Goal: Information Seeking & Learning: Learn about a topic

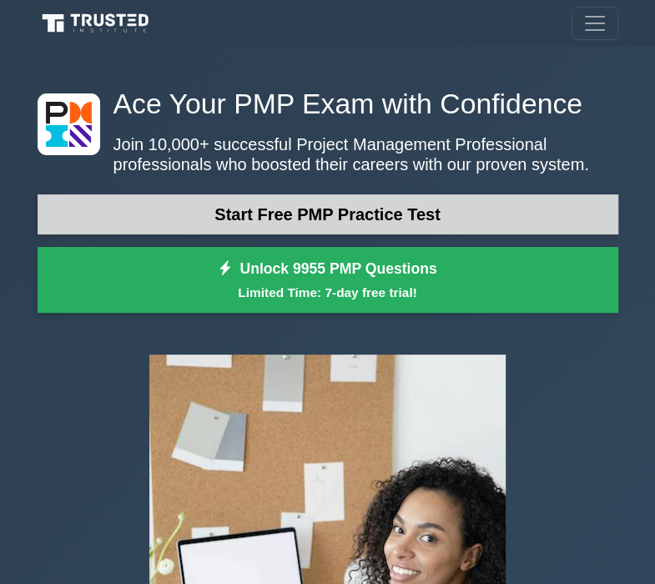
click at [424, 220] on link "Start Free PMP Practice Test" at bounding box center [328, 214] width 581 height 40
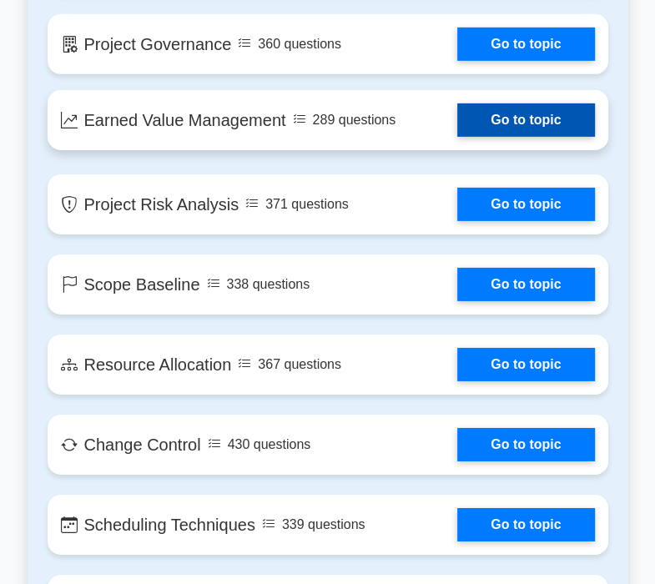
scroll to position [2837, 0]
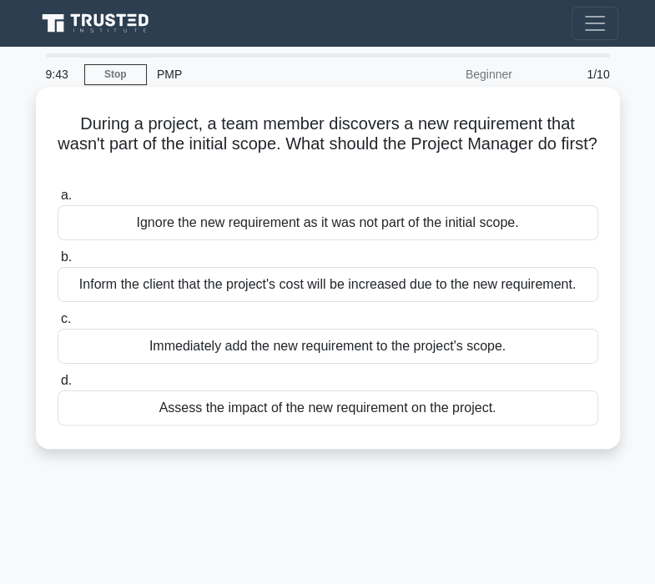
click at [466, 416] on div "Assess the impact of the new requirement on the project." at bounding box center [328, 408] width 541 height 35
click at [58, 386] on input "d. Assess the impact of the new requirement on the project." at bounding box center [58, 381] width 0 height 11
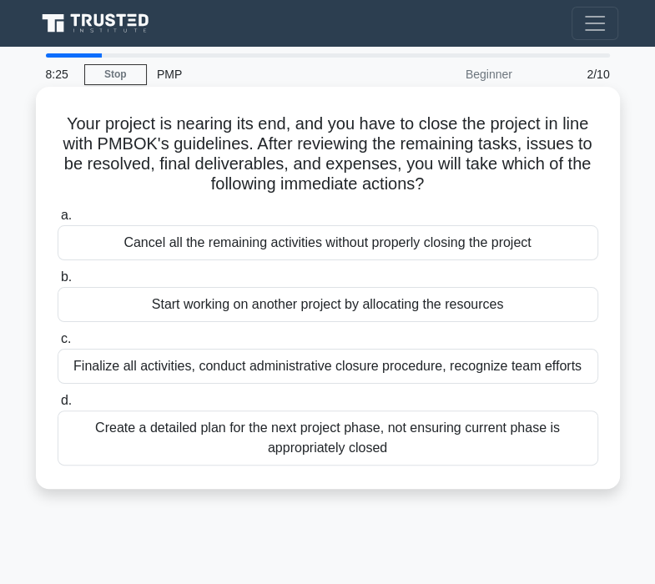
click at [515, 359] on div "Finalize all activities, conduct administrative closure procedure, recognize te…" at bounding box center [328, 366] width 541 height 35
click at [58, 345] on input "c. Finalize all activities, conduct administrative closure procedure, recognize…" at bounding box center [58, 339] width 0 height 11
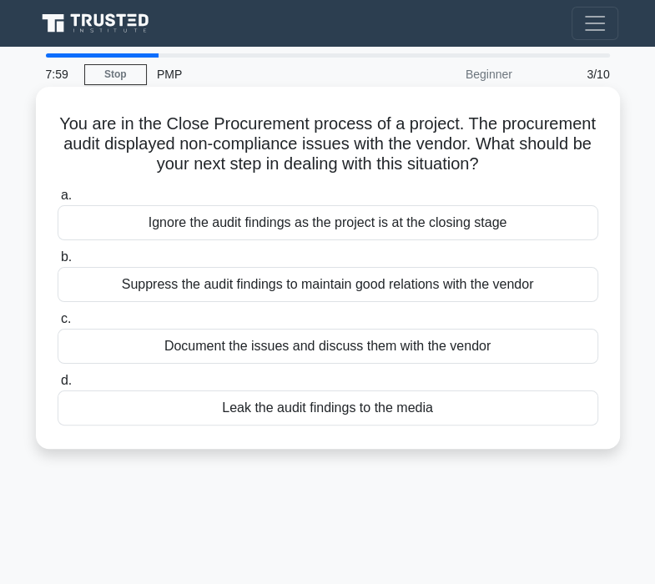
click at [535, 346] on div "Document the issues and discuss them with the vendor" at bounding box center [328, 346] width 541 height 35
click at [58, 325] on input "c. Document the issues and discuss them with the vendor" at bounding box center [58, 319] width 0 height 11
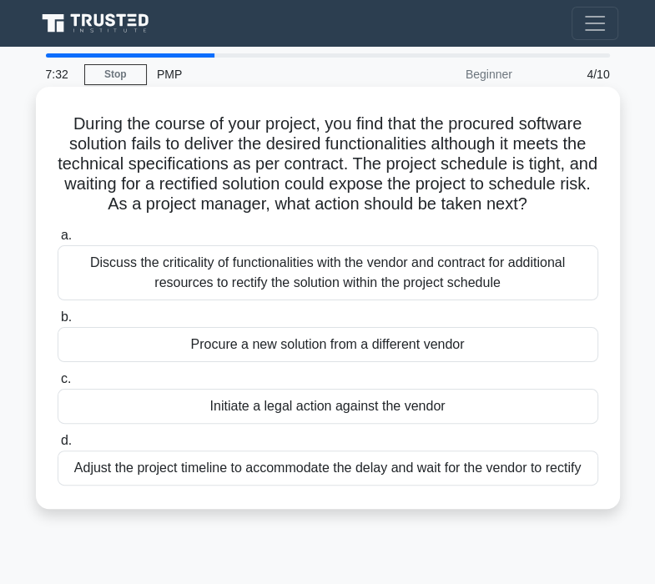
click at [574, 289] on div "Discuss the criticality of functionalities with the vendor and contract for add…" at bounding box center [328, 272] width 541 height 55
click at [58, 241] on input "a. Discuss the criticality of functionalities with the vendor and contract for …" at bounding box center [58, 235] width 0 height 11
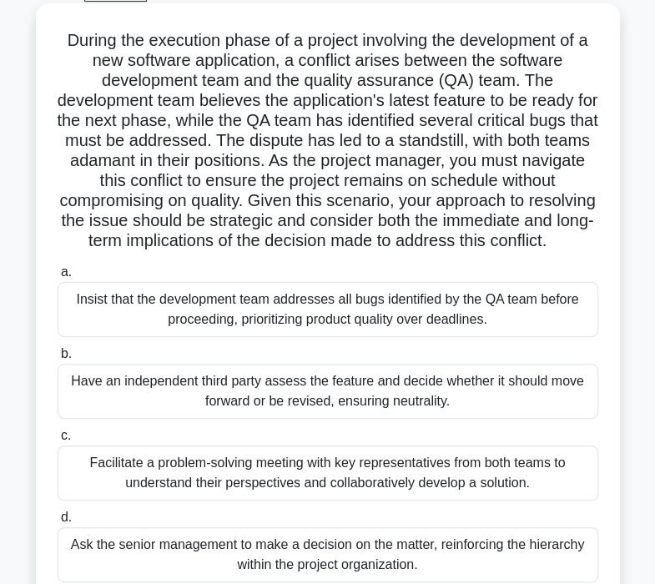
scroll to position [167, 0]
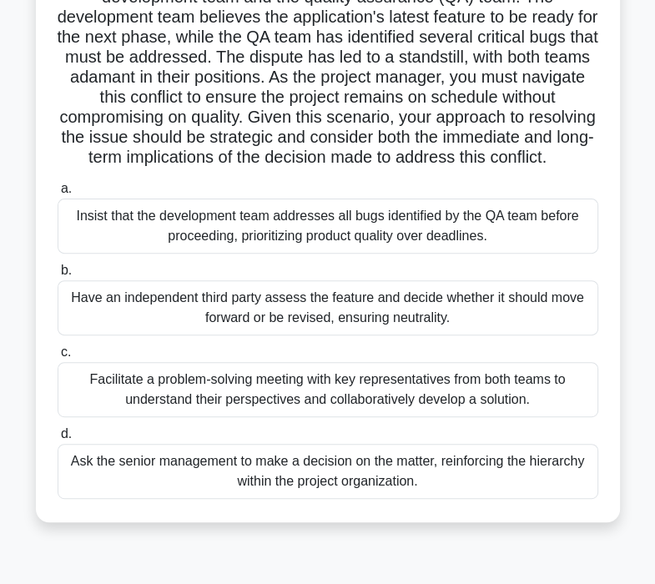
click at [547, 406] on div "Facilitate a problem-solving meeting with key representatives from both teams t…" at bounding box center [328, 389] width 541 height 55
click at [58, 358] on input "c. Facilitate a problem-solving meeting with key representatives from both team…" at bounding box center [58, 352] width 0 height 11
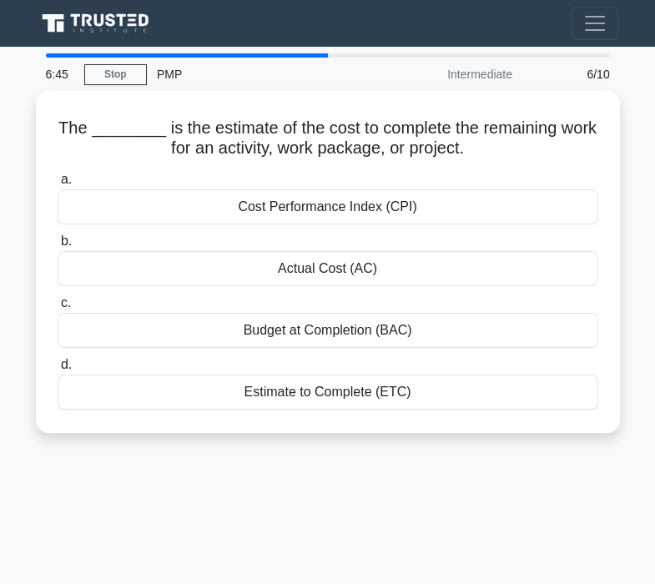
scroll to position [0, 0]
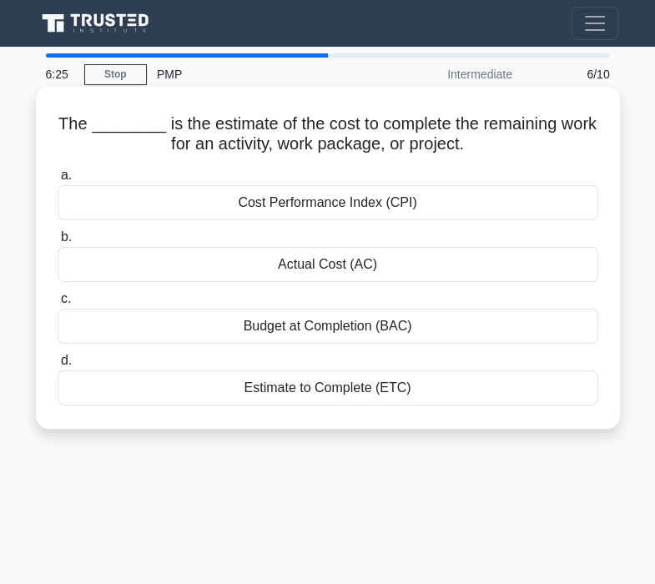
click at [433, 387] on div "Estimate to Complete (ETC)" at bounding box center [328, 388] width 541 height 35
click at [58, 366] on input "d. Estimate to Complete (ETC)" at bounding box center [58, 360] width 0 height 11
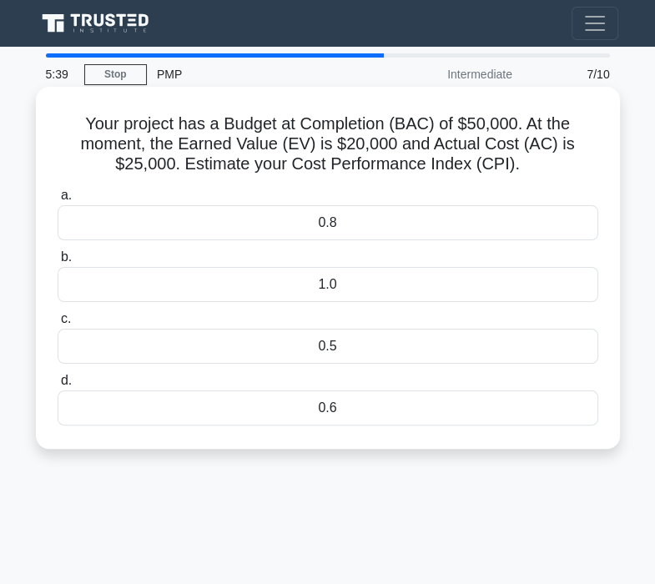
click at [391, 352] on div "0.5" at bounding box center [328, 346] width 541 height 35
click at [58, 325] on input "c. 0.5" at bounding box center [58, 319] width 0 height 11
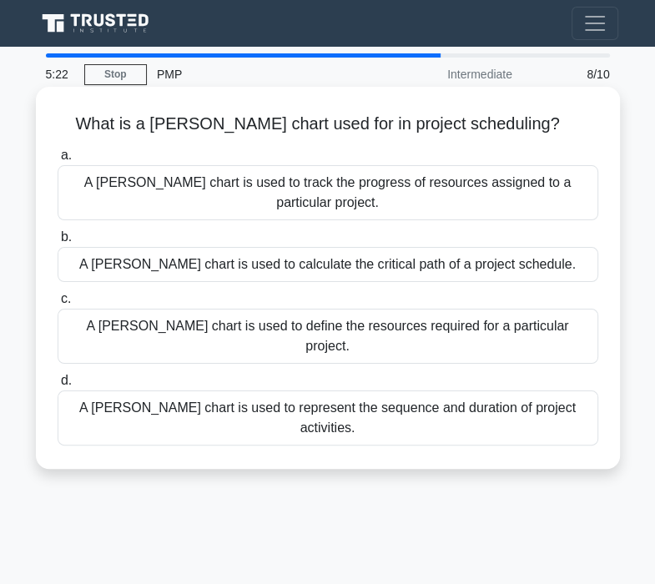
click at [474, 391] on div "A Gantt chart is used to represent the sequence and duration of project activit…" at bounding box center [328, 418] width 541 height 55
click at [58, 376] on input "d. A Gantt chart is used to represent the sequence and duration of project acti…" at bounding box center [58, 381] width 0 height 11
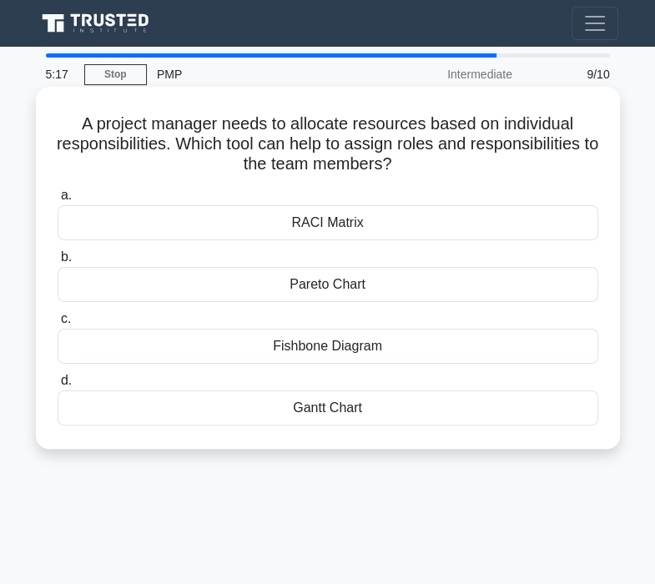
click at [491, 219] on div "RACI Matrix" at bounding box center [328, 222] width 541 height 35
click at [58, 201] on input "a. RACI Matrix" at bounding box center [58, 195] width 0 height 11
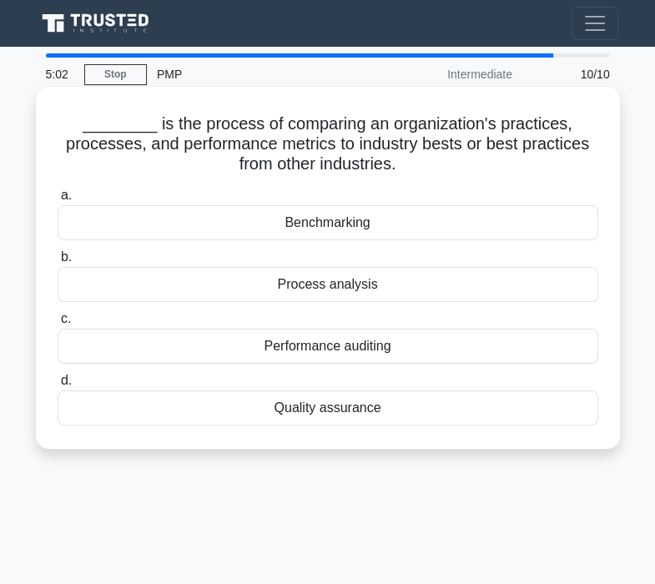
click at [386, 402] on div "Quality assurance" at bounding box center [328, 408] width 541 height 35
click at [58, 386] on input "d. Quality assurance" at bounding box center [58, 381] width 0 height 11
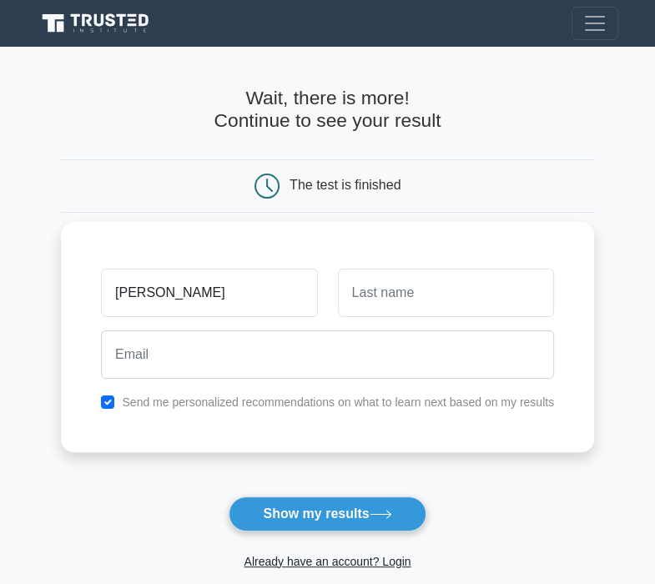
type input "[PERSON_NAME]"
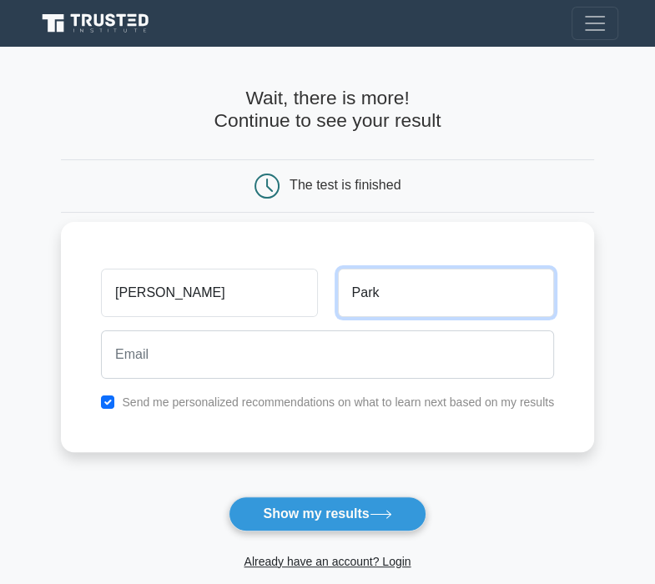
type input "Park"
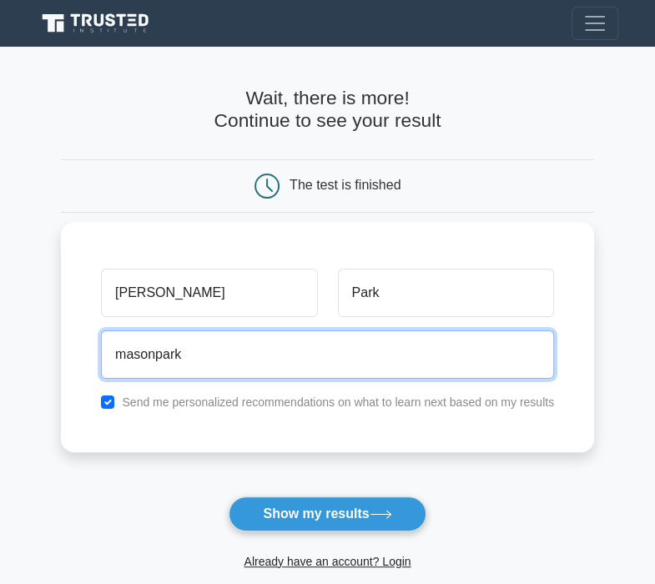
type input "masonpark@gmail.com"
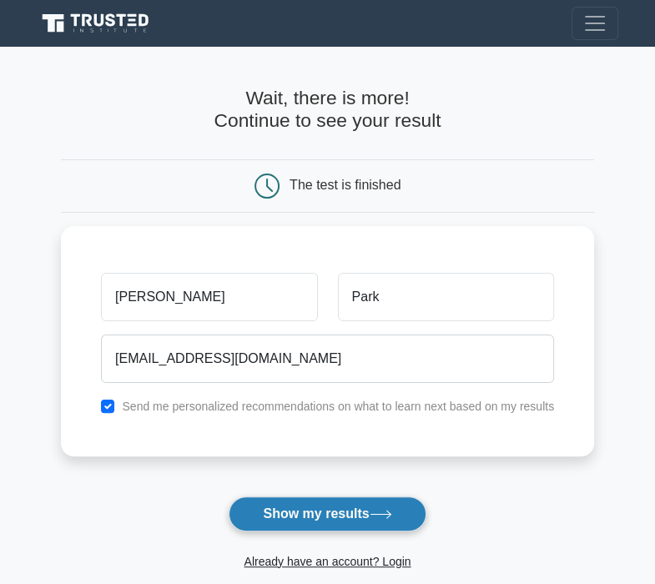
click at [334, 511] on button "Show my results" at bounding box center [327, 514] width 197 height 35
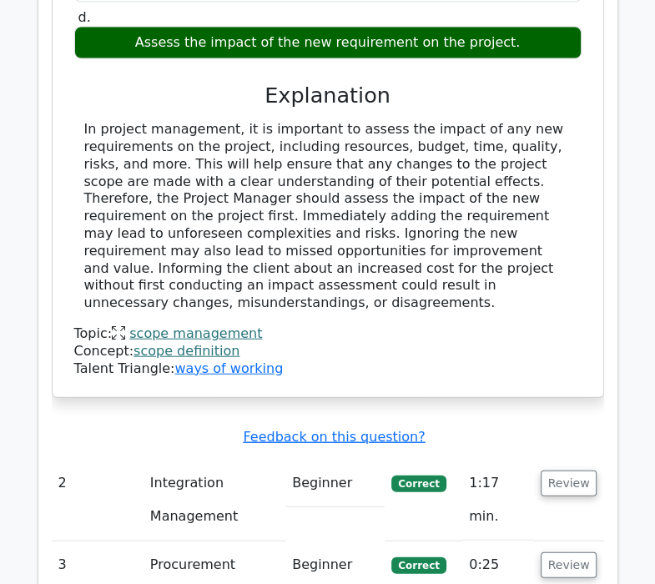
scroll to position [2337, 0]
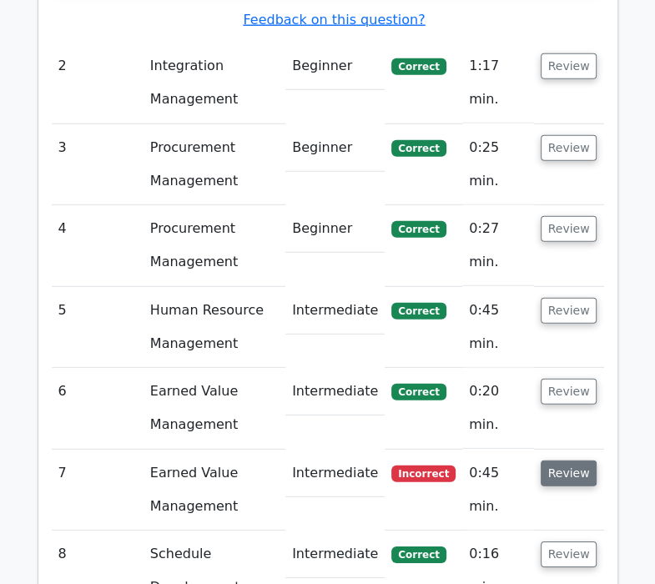
click at [555, 461] on button "Review" at bounding box center [569, 474] width 57 height 26
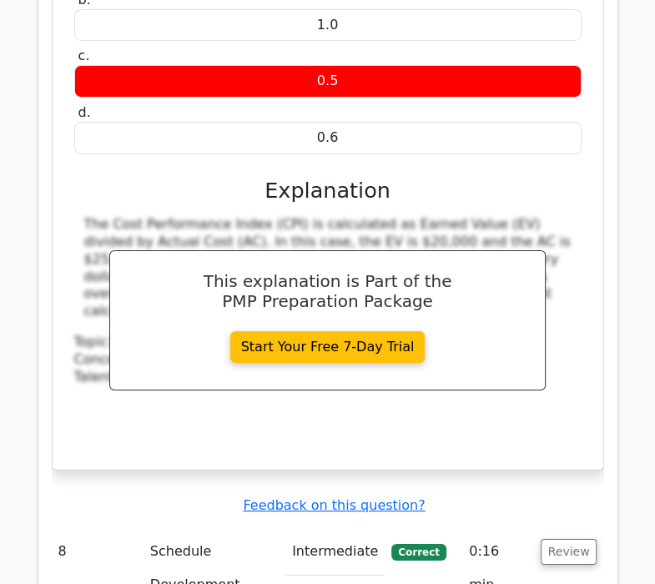
scroll to position [3171, 0]
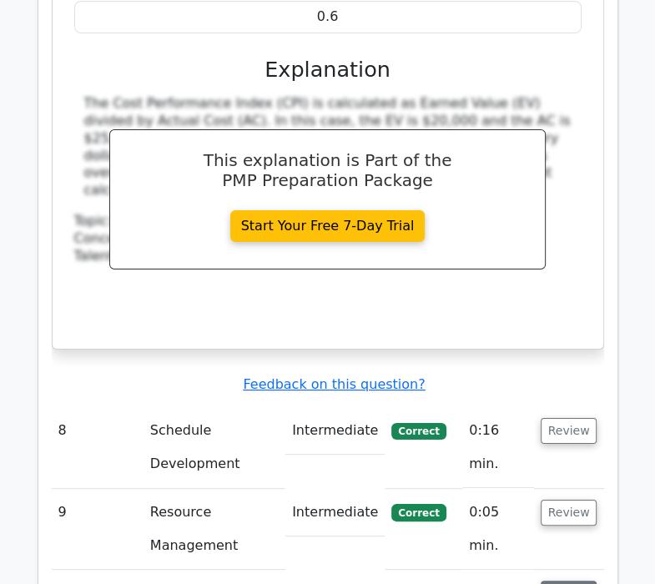
click at [553, 581] on button "Review" at bounding box center [569, 594] width 57 height 26
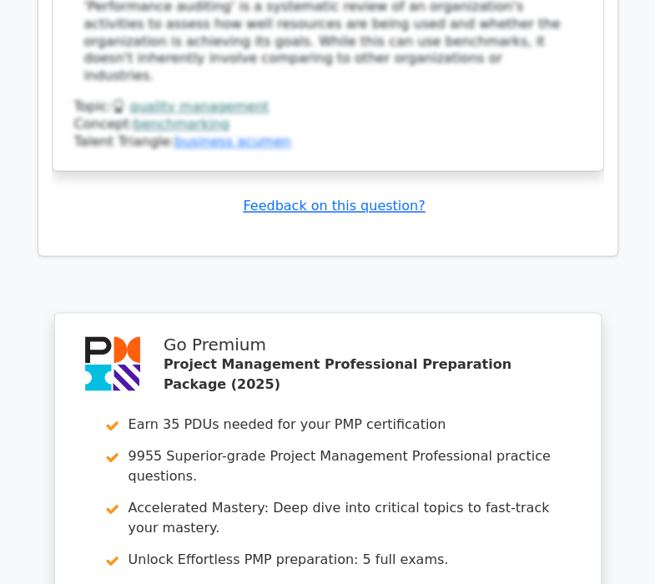
scroll to position [4506, 0]
